Goal: Task Accomplishment & Management: Use online tool/utility

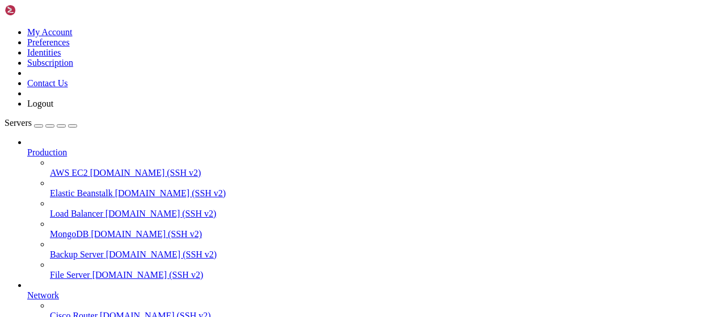
scroll to position [230, 0]
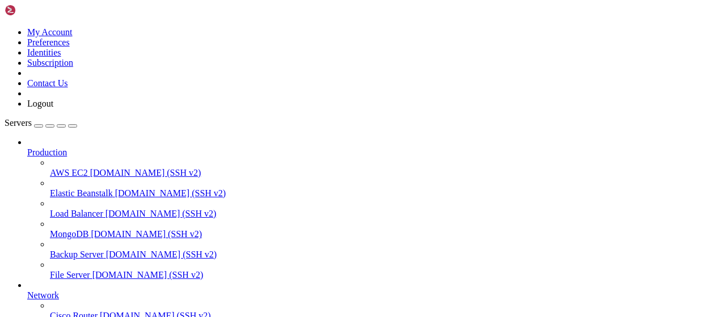
scroll to position [354, 0]
type input "/root/Piar-Flow"
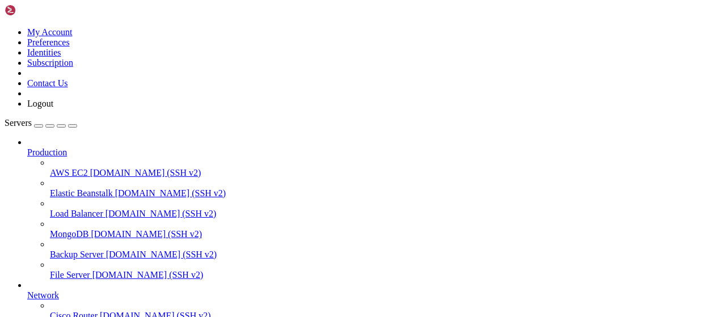
scroll to position [0, 0]
